Goal: Task Accomplishment & Management: Complete application form

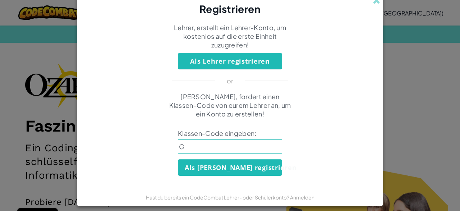
type input "Gr"
click at [236, 149] on input "Gre" at bounding box center [230, 146] width 104 height 14
type input "Green"
click at [237, 144] on input "Green" at bounding box center [230, 146] width 104 height 14
type input "GreenShareAngry"
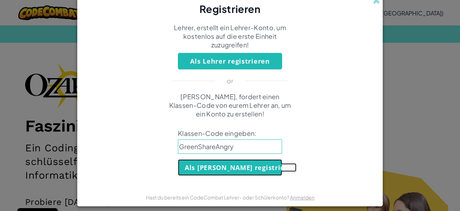
click at [252, 163] on button "Als [PERSON_NAME] registrieren" at bounding box center [230, 167] width 104 height 17
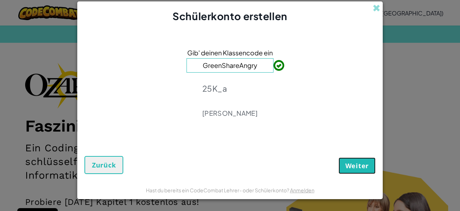
click at [355, 164] on span "Weiter" at bounding box center [356, 165] width 23 height 9
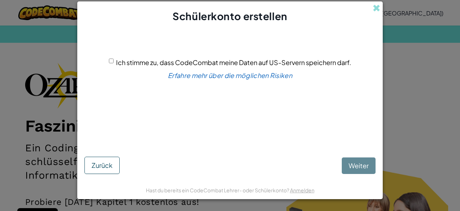
click at [110, 63] on input "Ich stimme zu, dass CodeCombat meine Daten auf US-Servern speichern darf." at bounding box center [111, 61] width 5 height 5
checkbox input "true"
click at [358, 163] on span "Weiter" at bounding box center [358, 165] width 20 height 8
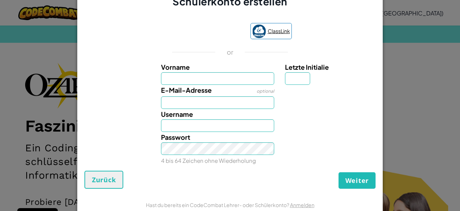
click at [280, 27] on span "ClassLink" at bounding box center [278, 31] width 22 height 10
click at [210, 75] on input "Vorname" at bounding box center [217, 78] width 113 height 13
type input "Sasa"
click at [199, 97] on input "E-Mail-Adresse" at bounding box center [217, 102] width 113 height 13
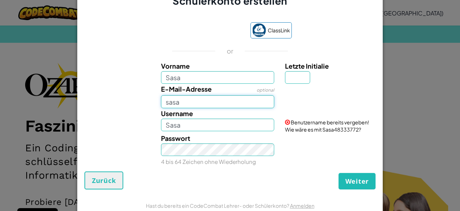
type input "sasa"
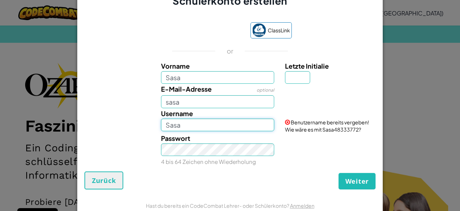
click at [190, 126] on input "Sasa" at bounding box center [217, 124] width 113 height 13
type input "S"
type input "Din fater"
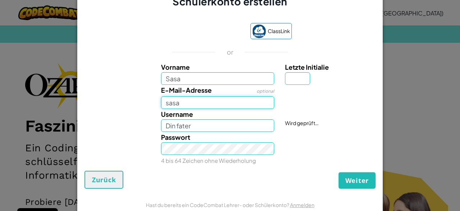
click at [183, 102] on input "sasa" at bounding box center [217, 102] width 113 height 13
type input "sasa.mitrovic"
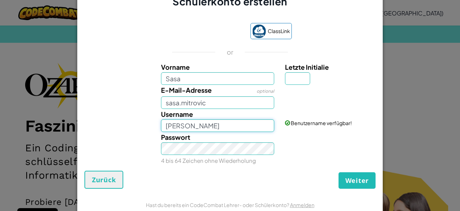
click at [217, 119] on input "[PERSON_NAME]" at bounding box center [217, 125] width 113 height 13
type input "[PERSON_NAME]"
click at [217, 101] on input "sasa.mitrovic" at bounding box center [217, 102] width 113 height 13
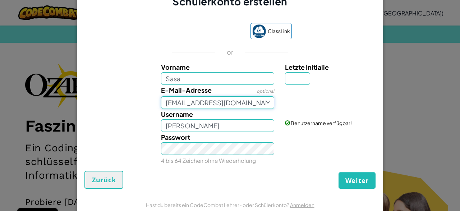
type input "[EMAIL_ADDRESS][DOMAIN_NAME]"
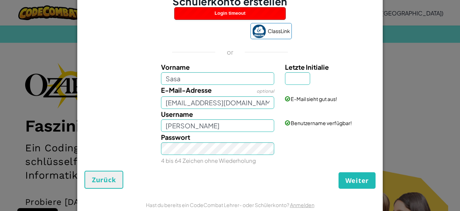
click at [351, 191] on form "ClassLink or Vorname Sasa Letzte Initialie E-Mail-Adresse optional [EMAIL_ADDRE…" at bounding box center [229, 102] width 305 height 187
click at [352, 183] on span "Weiter" at bounding box center [356, 180] width 23 height 9
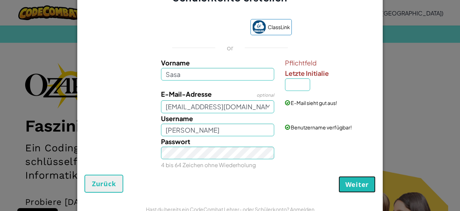
click at [355, 187] on span "Weiter" at bounding box center [356, 184] width 23 height 9
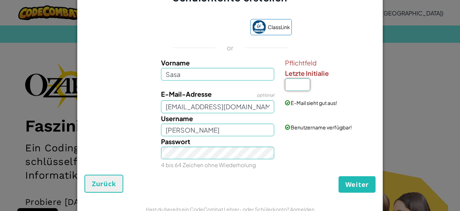
click at [305, 86] on input "Letzte Initialie" at bounding box center [297, 84] width 25 height 13
type input "M"
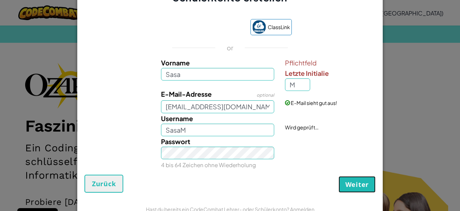
click at [357, 189] on button "Weiter" at bounding box center [356, 184] width 37 height 17
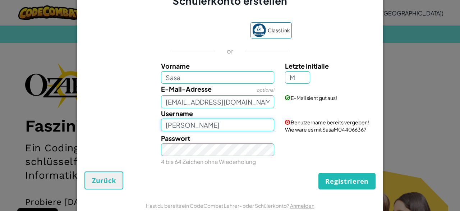
click at [274, 131] on input "[PERSON_NAME]" at bounding box center [217, 124] width 113 height 13
type input "[PERSON_NAME]"
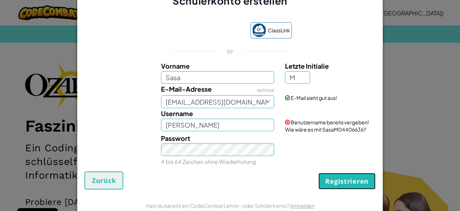
click at [329, 184] on button "Registrieren" at bounding box center [346, 181] width 57 height 17
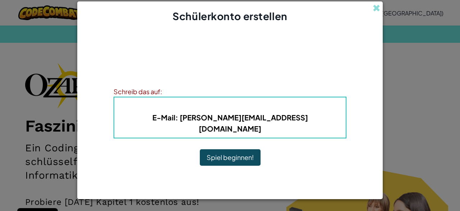
click at [245, 152] on button "Spiel beginnen!" at bounding box center [230, 157] width 61 height 17
